Goal: Find specific page/section: Find specific page/section

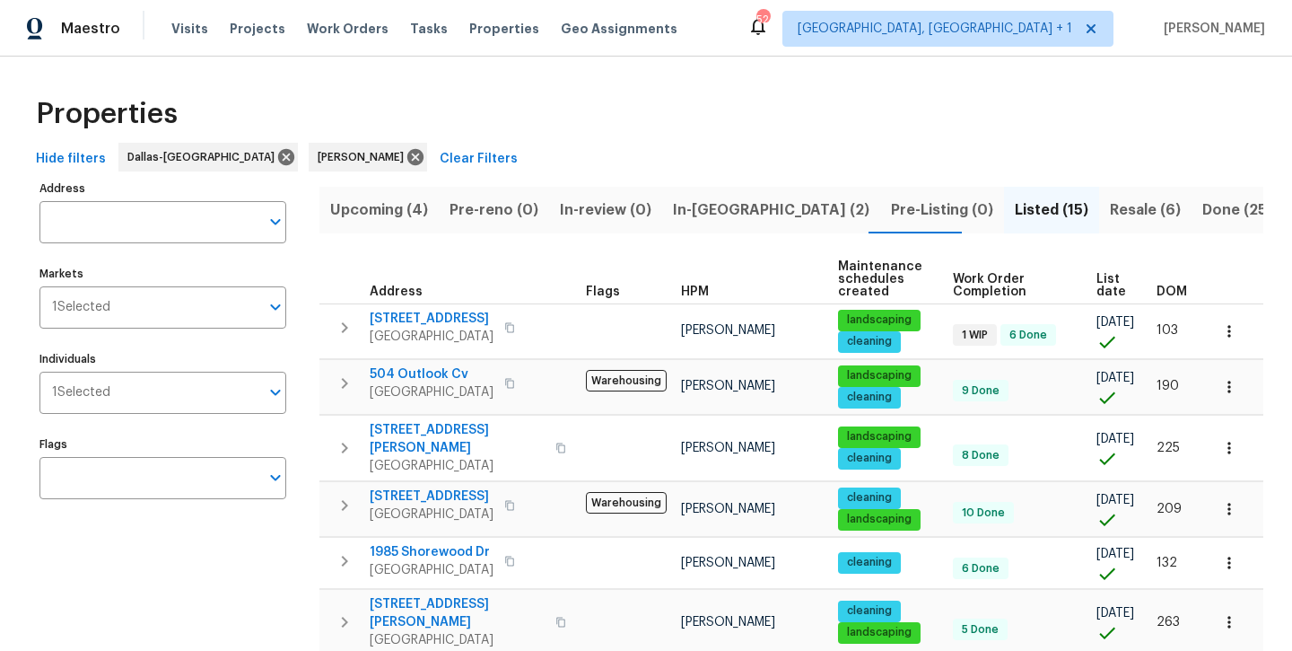
click at [380, 201] on span "Upcoming (4)" at bounding box center [379, 209] width 98 height 25
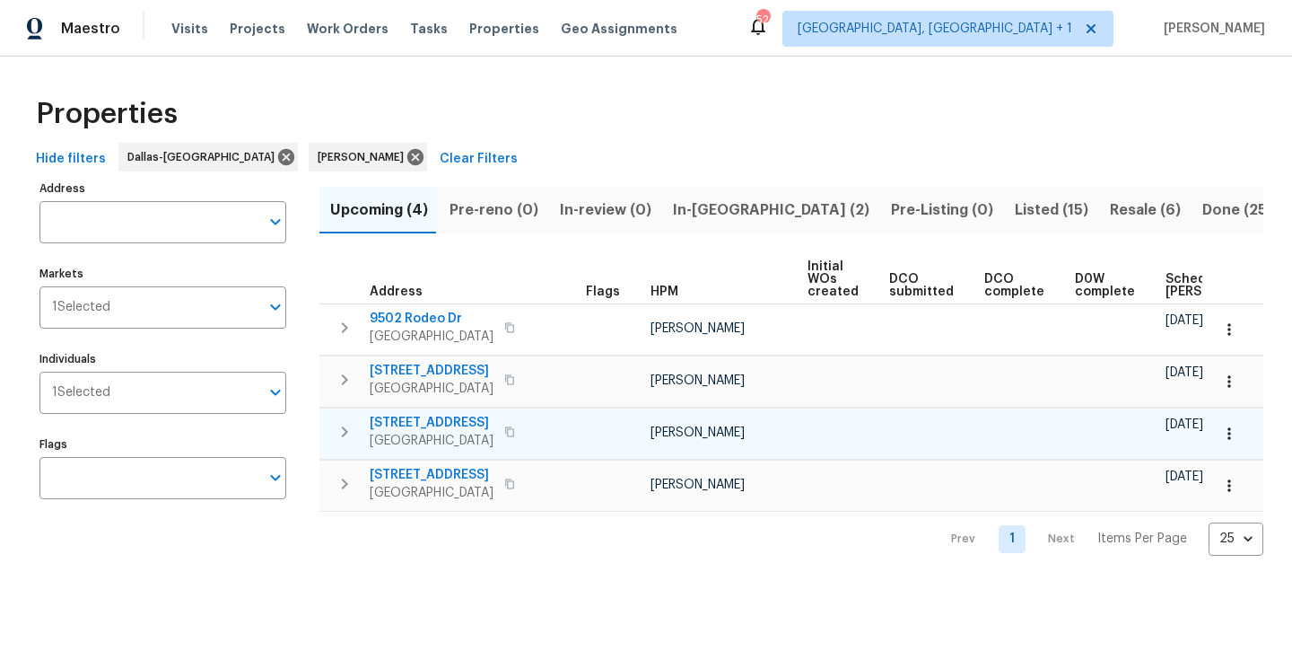
click at [468, 427] on span "8712 Trace Ridge Pkwy" at bounding box center [432, 423] width 124 height 18
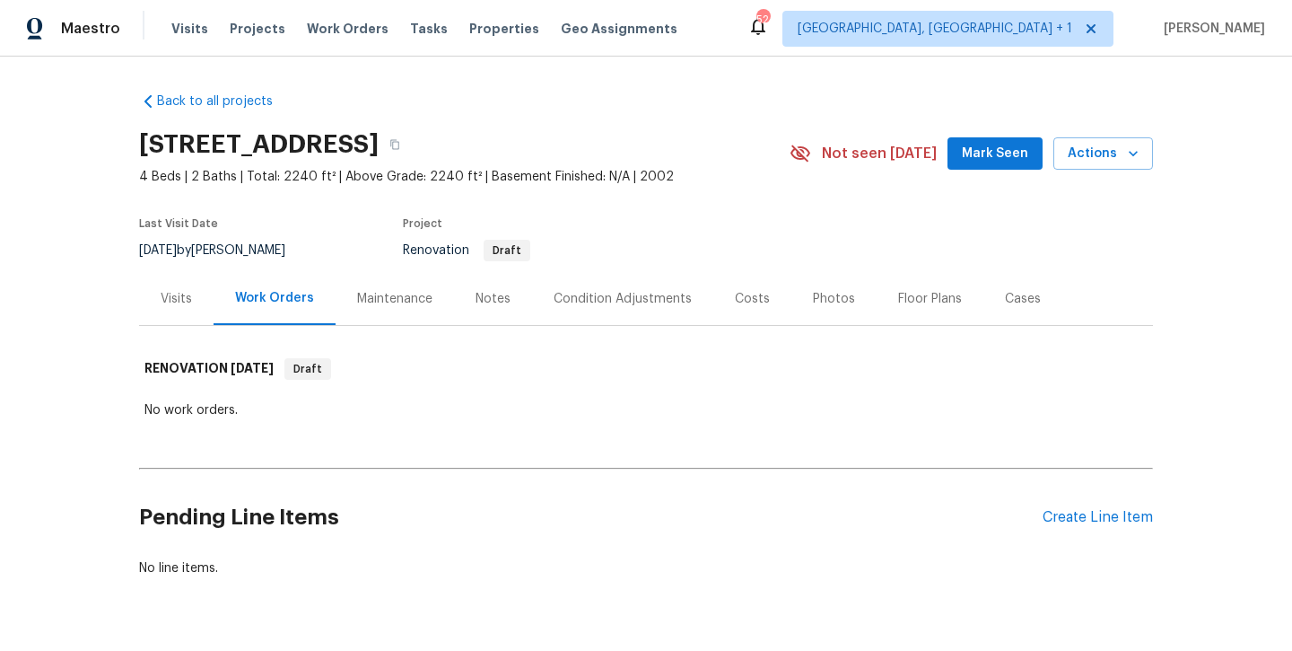
click at [183, 312] on div "Visits" at bounding box center [176, 298] width 74 height 53
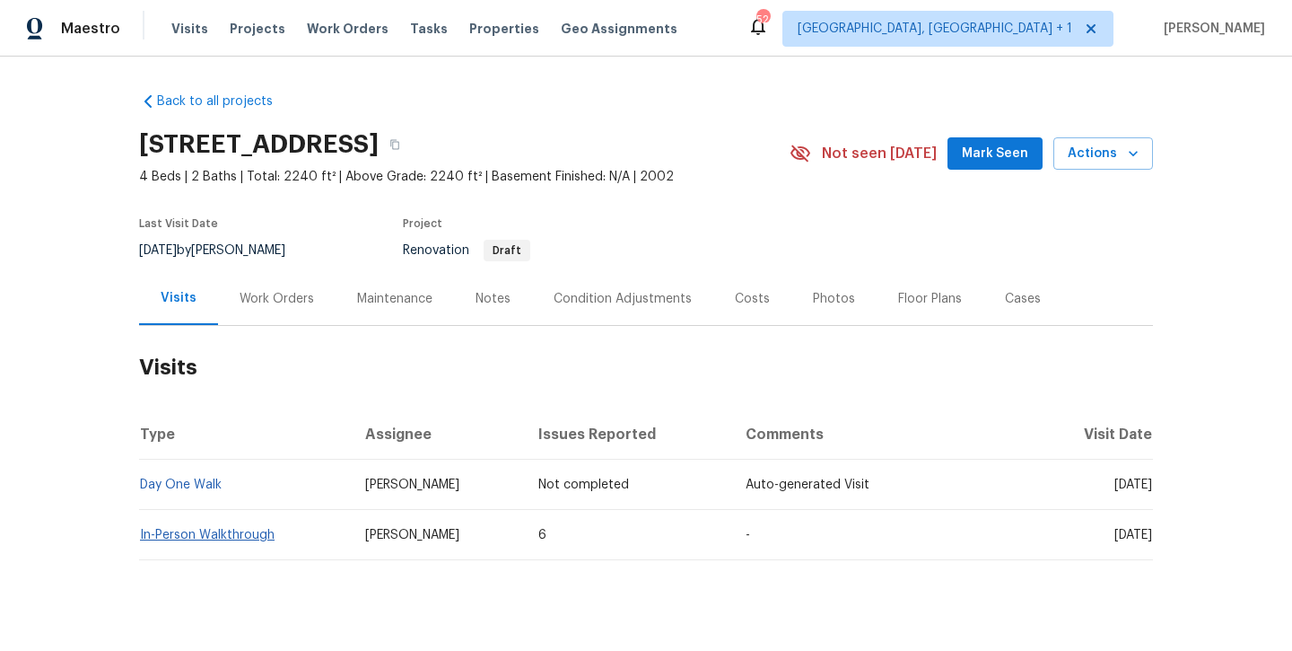
click at [222, 538] on link "In-Person Walkthrough" at bounding box center [207, 535] width 135 height 13
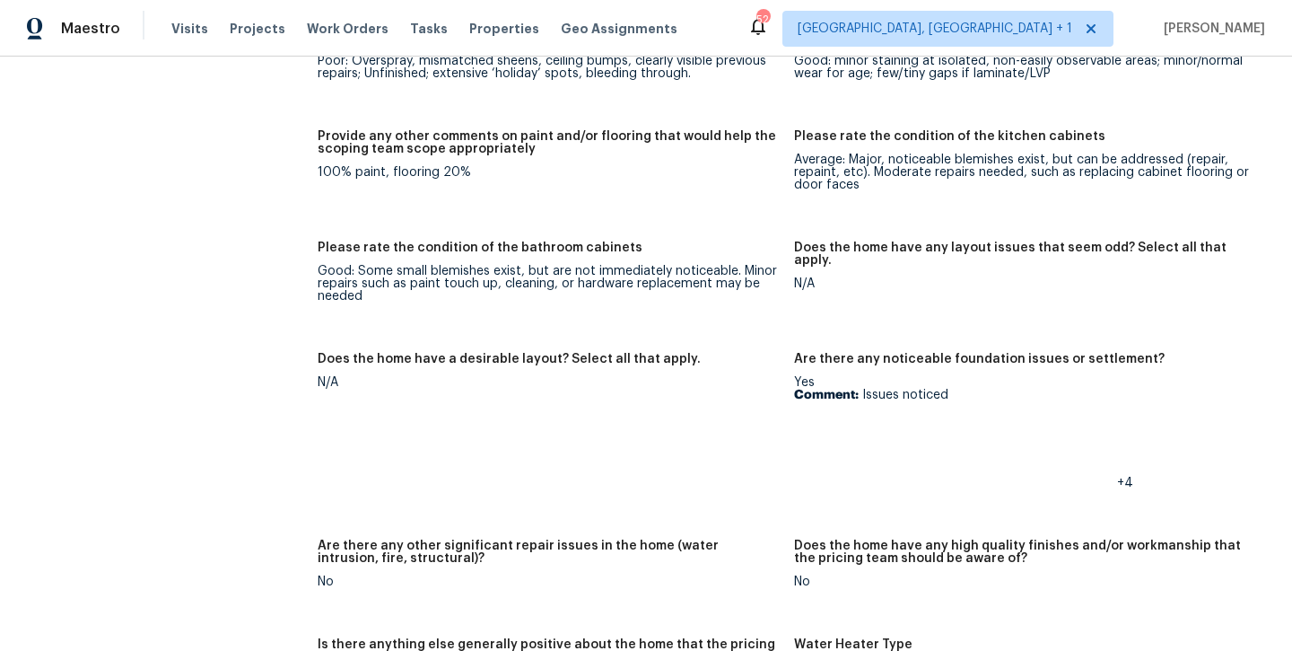
scroll to position [2606, 0]
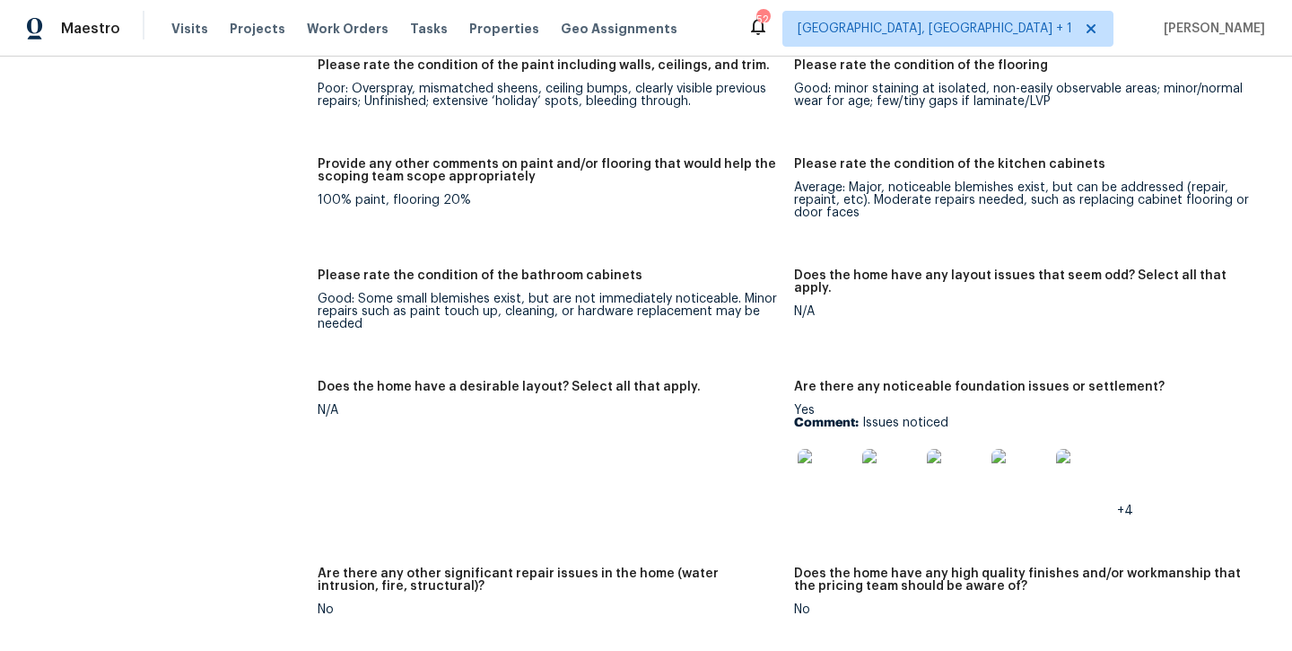
click at [820, 457] on img at bounding box center [826, 477] width 57 height 57
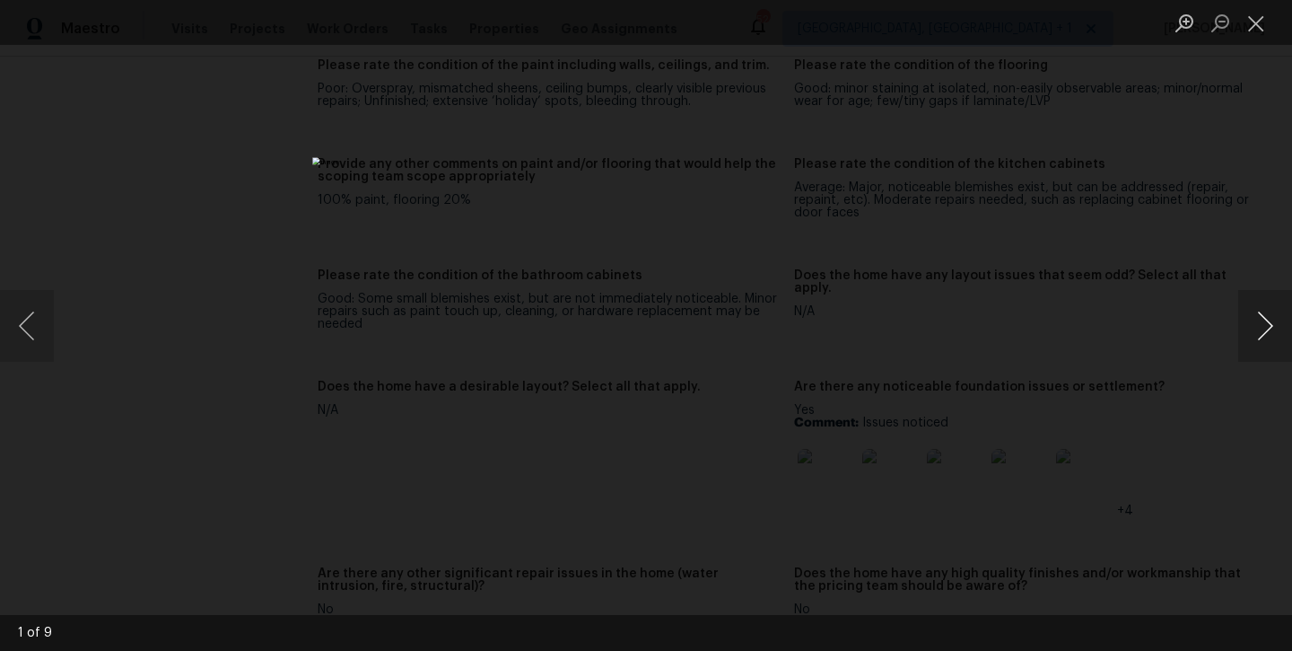
click at [1276, 343] on button "Next image" at bounding box center [1265, 326] width 54 height 72
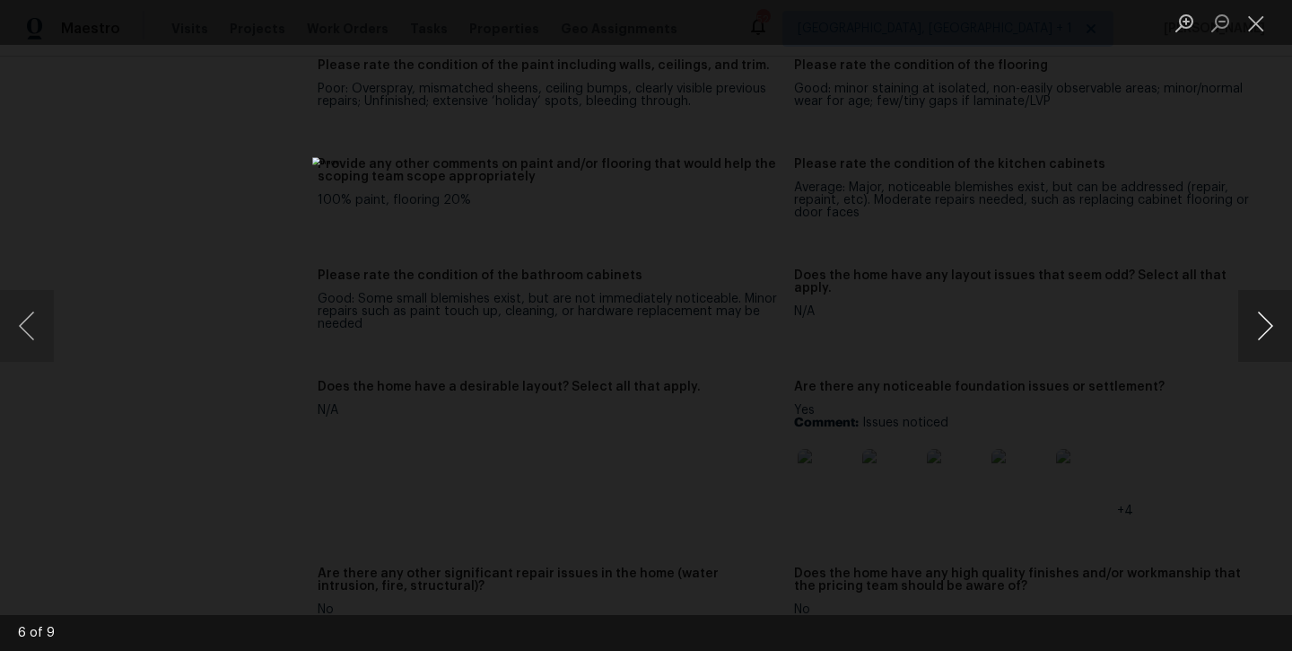
click at [1276, 343] on button "Next image" at bounding box center [1265, 326] width 54 height 72
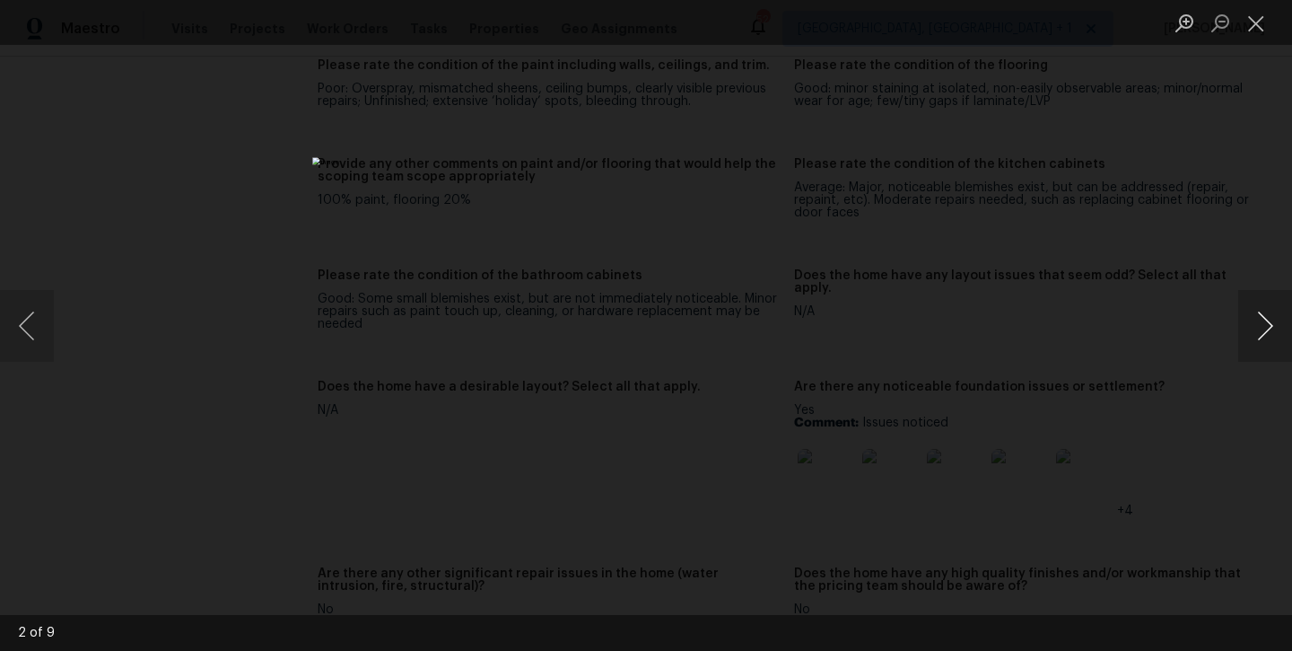
click at [1276, 343] on button "Next image" at bounding box center [1265, 326] width 54 height 72
click at [1264, 29] on button "Close lightbox" at bounding box center [1256, 22] width 36 height 31
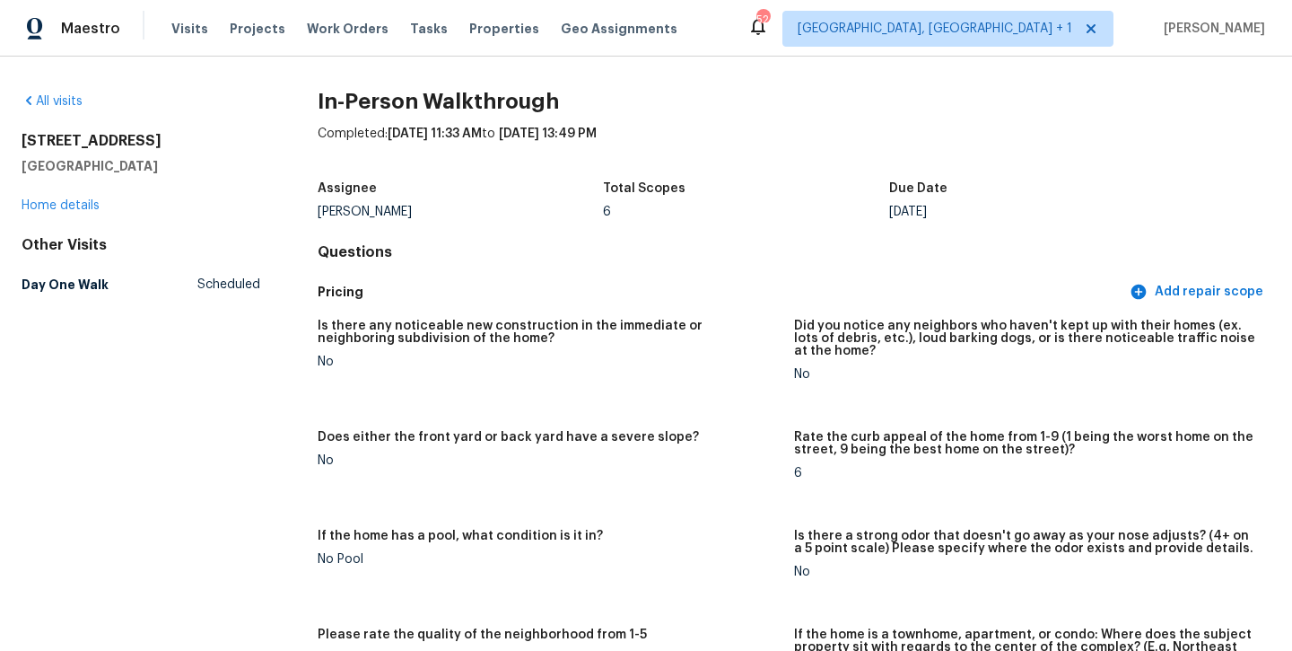
scroll to position [0, 0]
click at [73, 201] on link "Home details" at bounding box center [61, 205] width 78 height 13
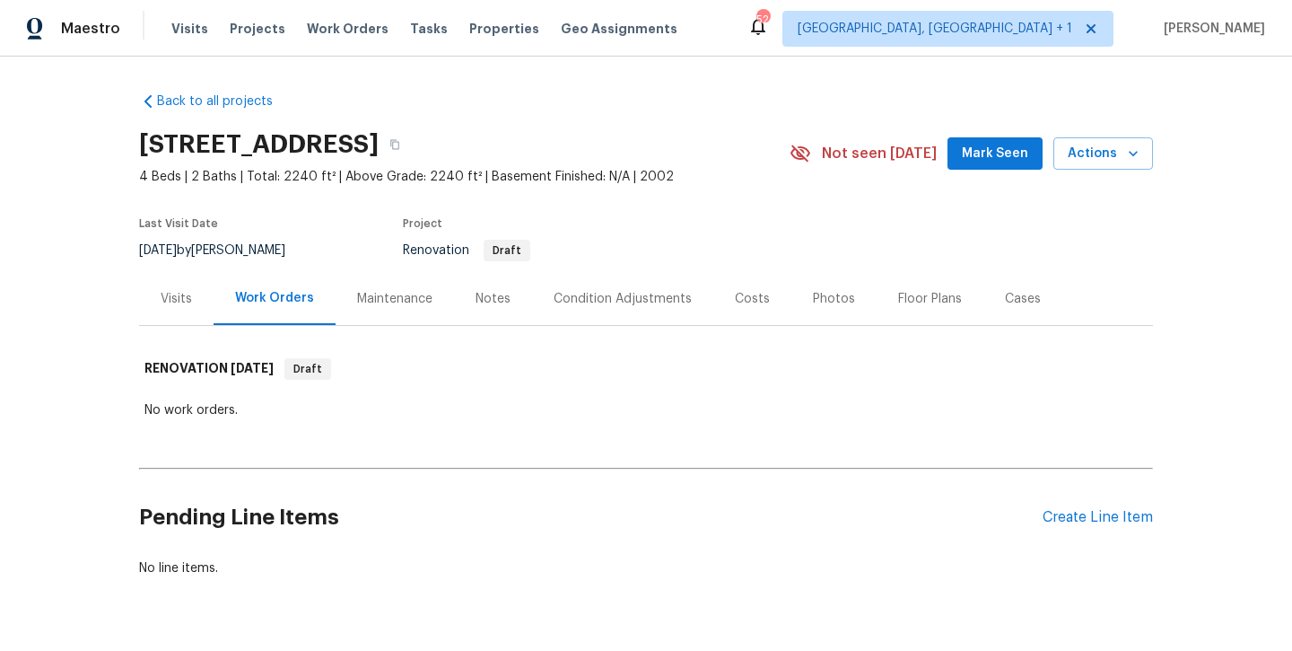
click at [489, 308] on div "Notes" at bounding box center [493, 298] width 78 height 53
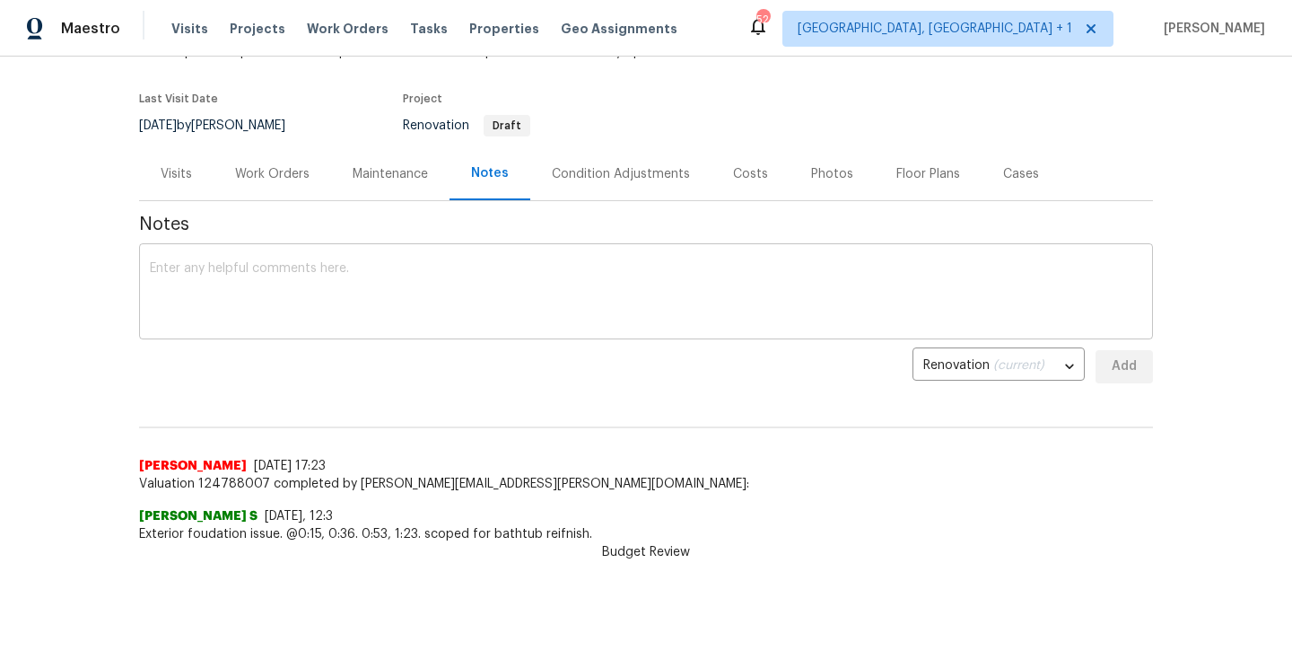
scroll to position [124, 0]
